Goal: Task Accomplishment & Management: Complete application form

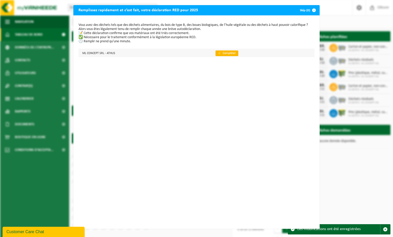
click at [220, 54] on link "👉 Compléter" at bounding box center [227, 54] width 23 height 6
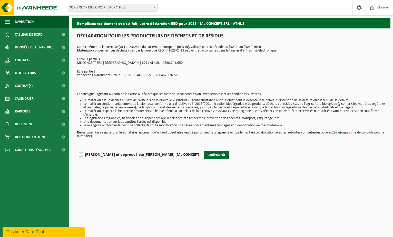
click at [82, 155] on label "Lu et approuvé par RAPHAEL LEDUR (ML CONCEPT)" at bounding box center [139, 155] width 123 height 8
click at [201, 149] on input "Lu et approuvé par RAPHAEL LEDUR (ML CONCEPT)" at bounding box center [201, 148] width 0 height 0
checkbox input "true"
click at [204, 156] on button "Confirmer" at bounding box center [216, 155] width 25 height 8
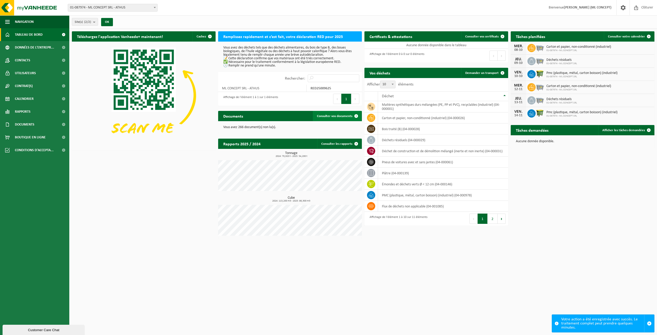
click at [338, 117] on span "Consulter vos documents" at bounding box center [334, 115] width 35 height 3
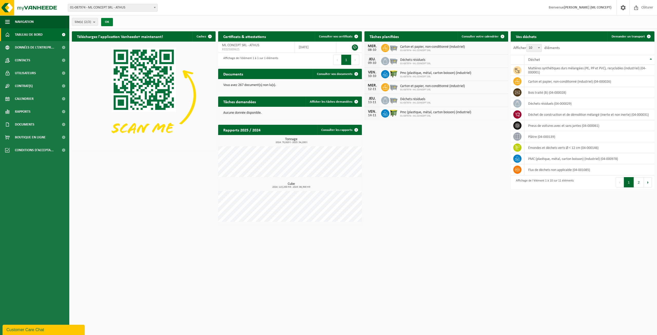
click at [106, 21] on button "OK" at bounding box center [107, 22] width 12 height 8
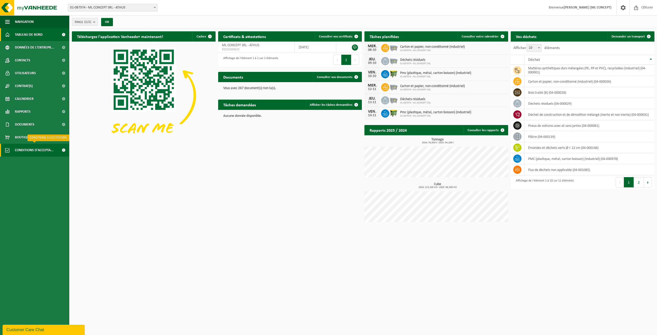
click at [33, 150] on span "Conditions d'accepta..." at bounding box center [34, 150] width 39 height 13
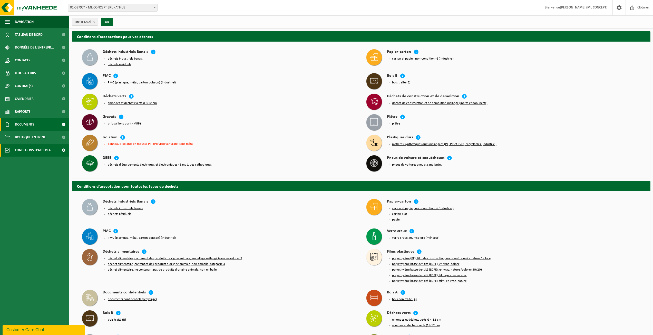
click at [40, 126] on link "Documents" at bounding box center [34, 124] width 69 height 13
click at [28, 148] on span "Documents" at bounding box center [24, 148] width 17 height 10
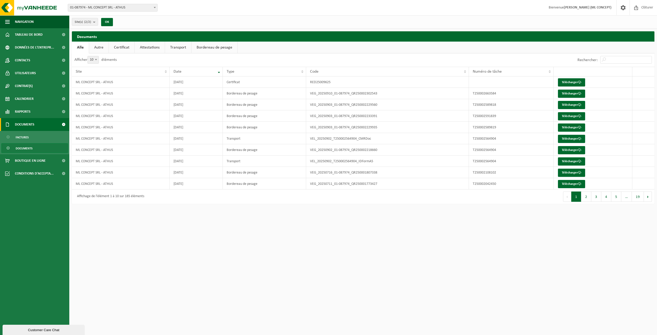
click at [28, 125] on span "Documents" at bounding box center [24, 124] width 19 height 13
click at [28, 112] on span "Rapports" at bounding box center [23, 111] width 16 height 13
click at [17, 34] on span "Tableau de bord" at bounding box center [29, 34] width 28 height 13
